Goal: Find specific page/section: Find specific page/section

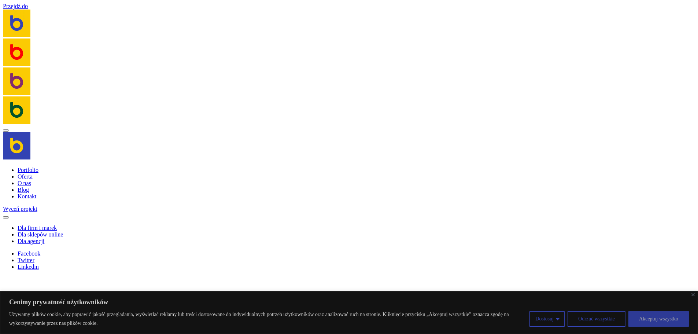
click at [670, 322] on button "Akceptuj wszystko" at bounding box center [658, 319] width 60 height 16
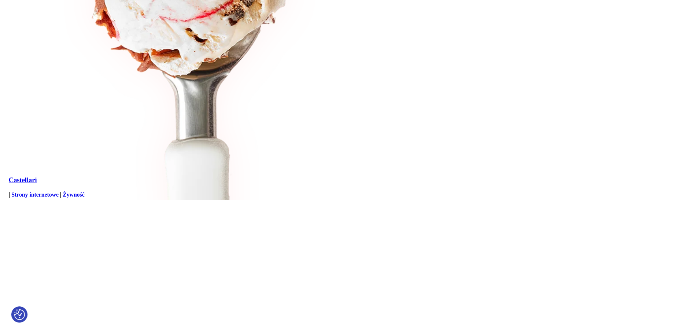
scroll to position [6045, 0]
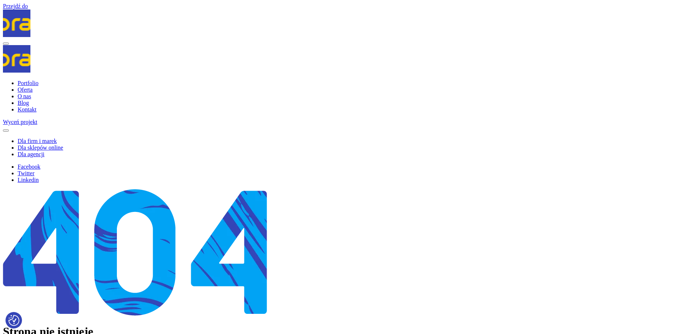
click at [175, 90] on li "Oferta" at bounding box center [356, 89] width 677 height 7
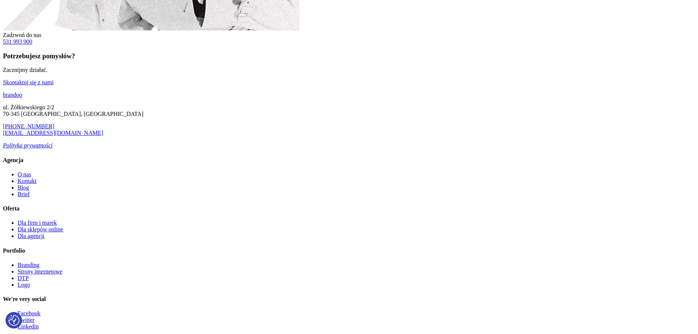
scroll to position [737, 0]
